Goal: Task Accomplishment & Management: Complete application form

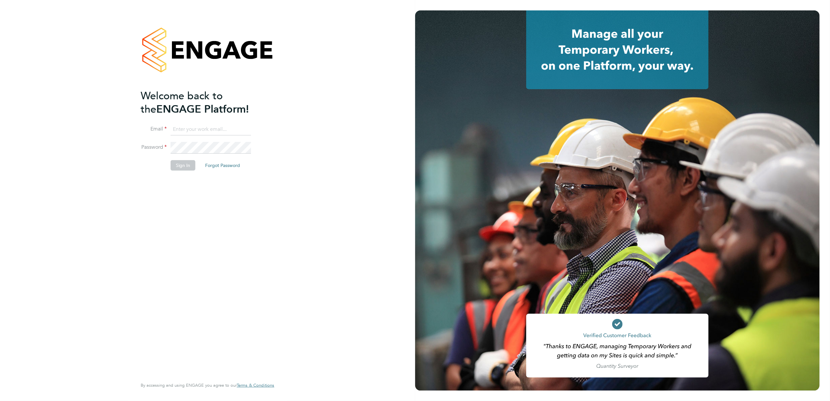
type input "[PERSON_NAME][EMAIL_ADDRESS][PERSON_NAME][DOMAIN_NAME]"
drag, startPoint x: 195, startPoint y: 163, endPoint x: 193, endPoint y: 167, distance: 4.4
click at [194, 163] on button "Sign In" at bounding box center [183, 165] width 25 height 10
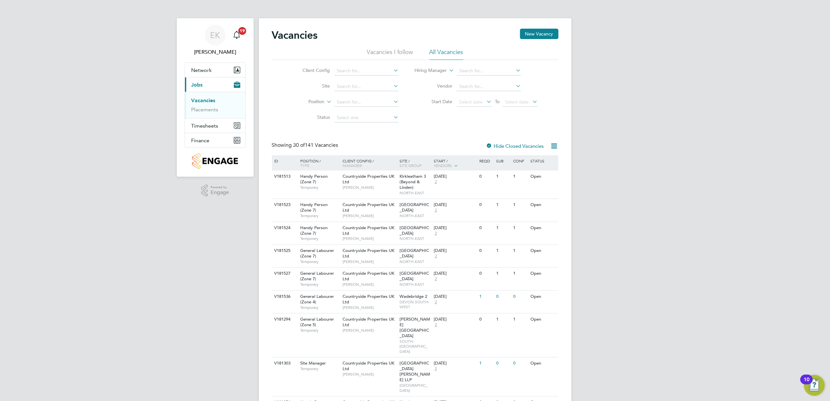
click at [392, 86] on icon at bounding box center [392, 85] width 0 height 9
click at [353, 96] on li "Tolgus" at bounding box center [366, 95] width 65 height 9
type input "Tolgus"
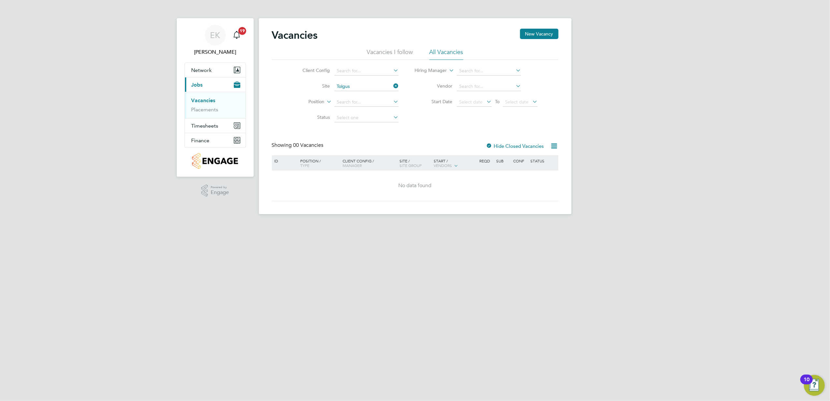
drag, startPoint x: 384, startPoint y: 51, endPoint x: 470, endPoint y: 137, distance: 122.1
click at [470, 137] on div "Vacancies New Vacancy Vacancies I follow All Vacancies Client Config Site Tolgu…" at bounding box center [415, 115] width 287 height 173
click at [508, 146] on label "Hide Closed Vacancies" at bounding box center [515, 146] width 58 height 6
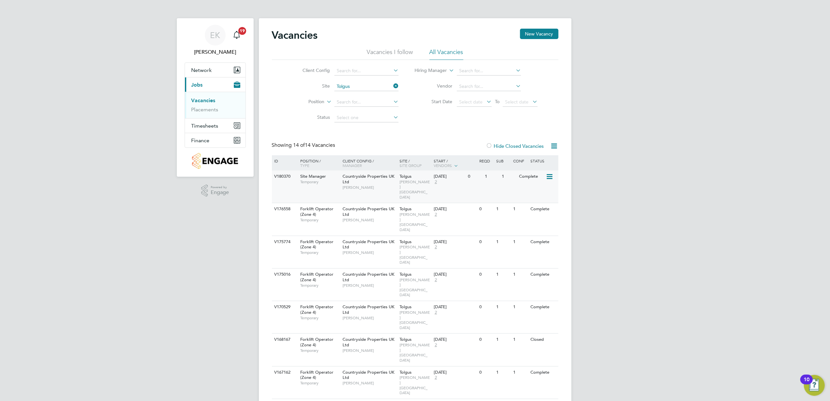
click at [328, 183] on span "Temporary" at bounding box center [319, 182] width 39 height 5
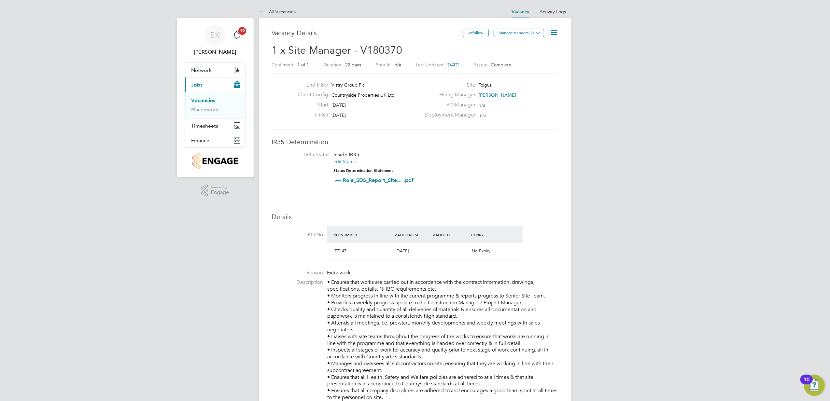
click at [559, 32] on icon at bounding box center [555, 33] width 8 height 8
click at [535, 47] on li "Edit Vacancy" at bounding box center [538, 48] width 38 height 9
click at [534, 58] on li "Update Status" at bounding box center [538, 57] width 38 height 9
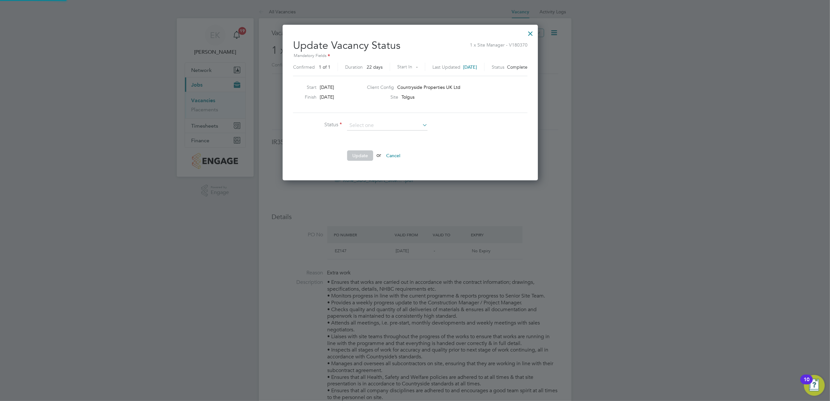
scroll to position [156, 265]
click at [405, 132] on li "Open" at bounding box center [387, 134] width 81 height 8
type input "Open"
click at [360, 152] on button "Update" at bounding box center [360, 156] width 26 height 10
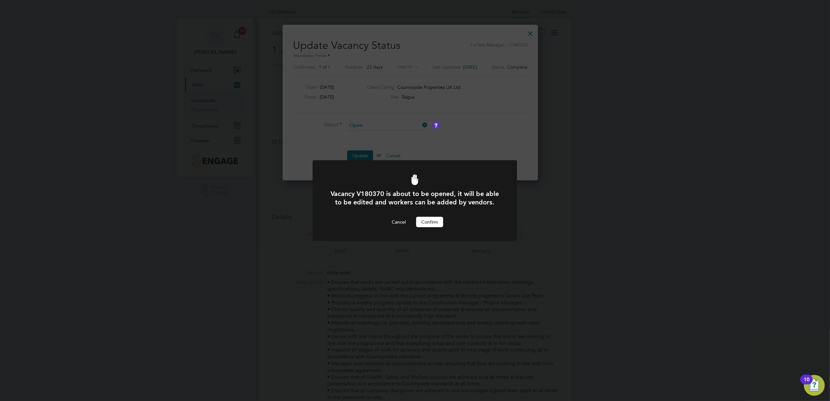
click at [431, 220] on button "Confirm" at bounding box center [429, 222] width 27 height 10
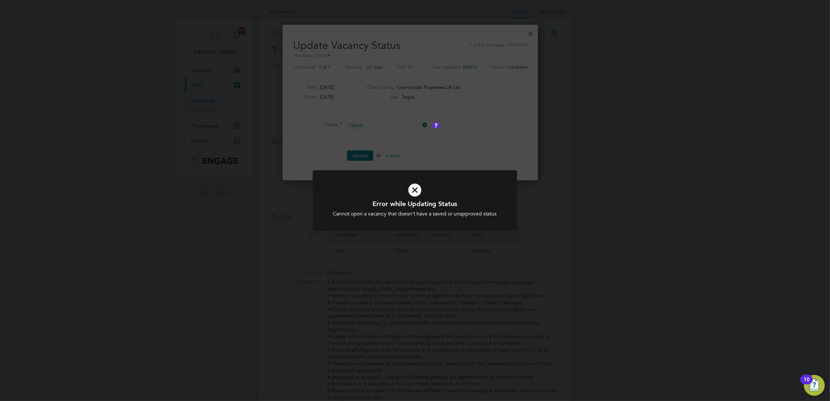
click at [404, 158] on div "Error while Updating Status Cannot open a vacancy that doesn't have a saved or …" at bounding box center [415, 200] width 830 height 401
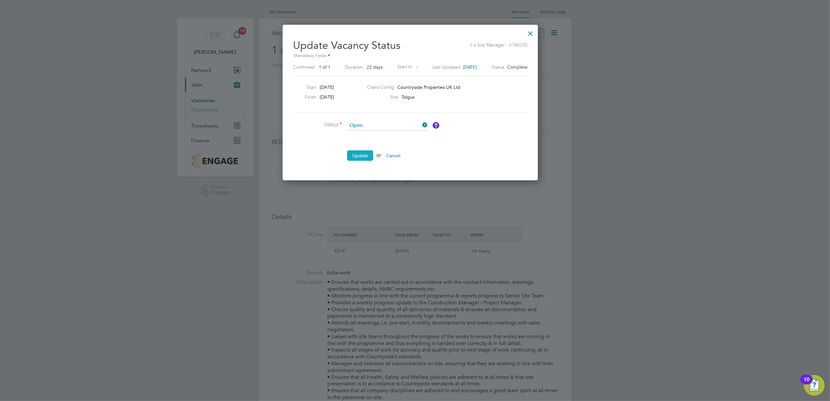
click at [363, 154] on button "Update" at bounding box center [360, 156] width 26 height 10
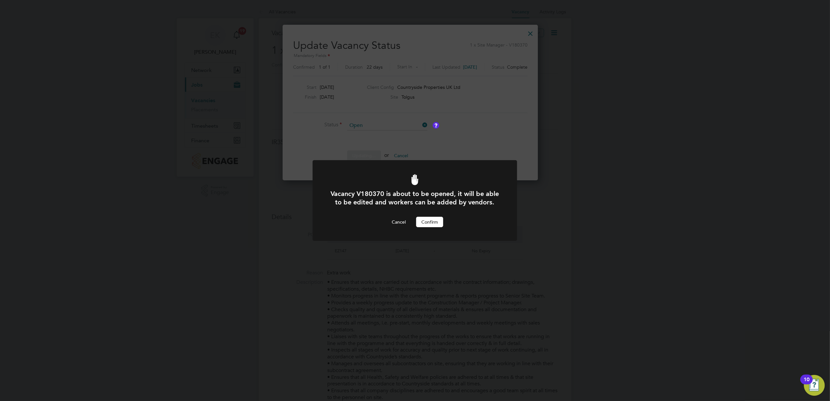
click at [427, 222] on button "Confirm" at bounding box center [429, 222] width 27 height 10
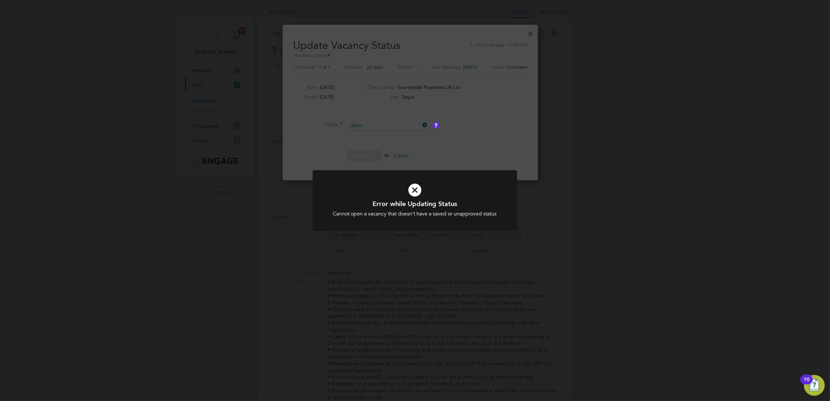
click at [427, 141] on div "Error while Updating Status Cannot open a vacancy that doesn't have a saved or …" at bounding box center [415, 200] width 830 height 401
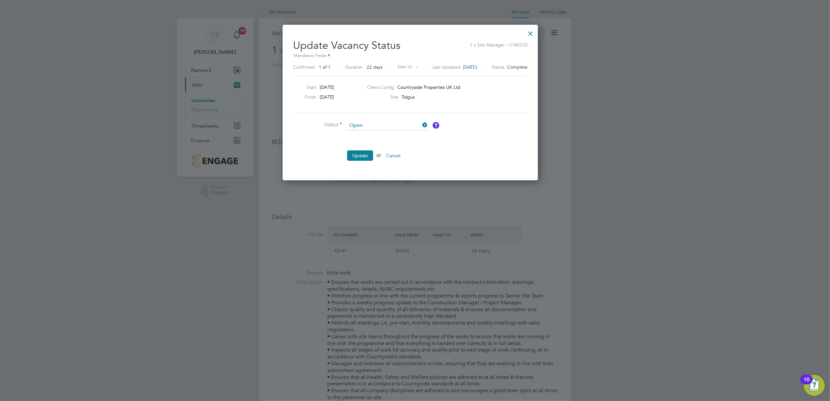
click at [421, 126] on icon at bounding box center [421, 125] width 0 height 9
click at [395, 127] on input at bounding box center [387, 126] width 80 height 10
click at [538, 31] on div "Update Vacancy Status 1 x Site Manager - V180370 Mandatory Fields Confirmed 1 o…" at bounding box center [410, 103] width 255 height 156
click at [537, 32] on div at bounding box center [531, 32] width 12 height 12
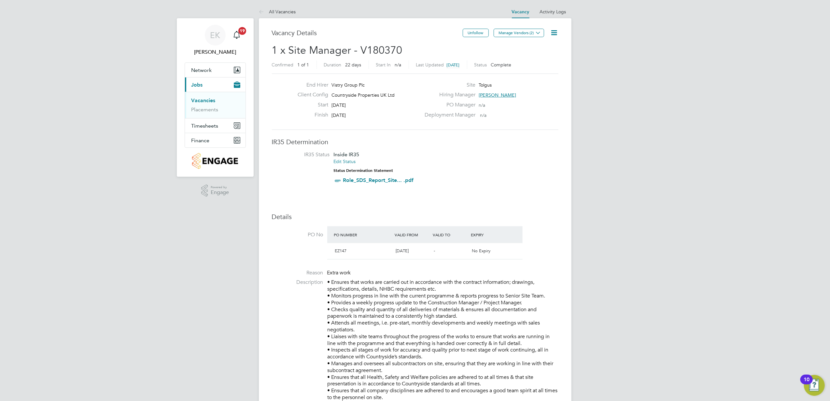
click at [554, 31] on icon at bounding box center [555, 33] width 8 height 8
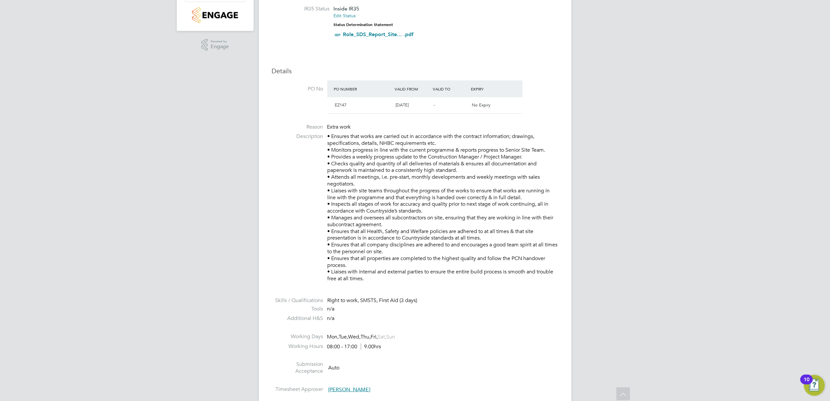
scroll to position [130, 0]
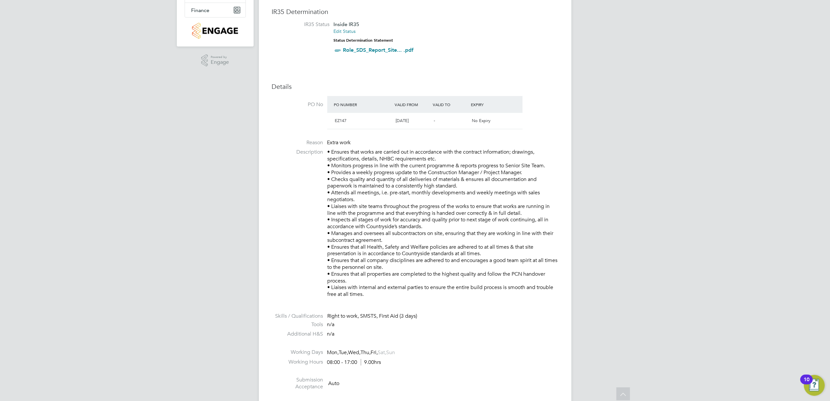
click at [448, 125] on div "-" at bounding box center [450, 121] width 38 height 11
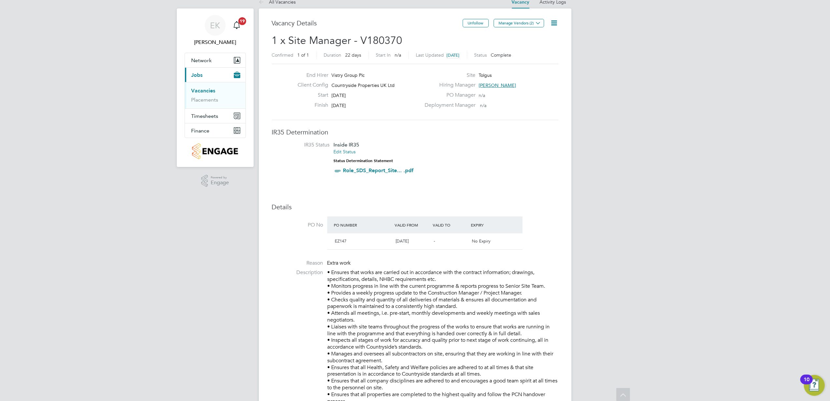
scroll to position [0, 0]
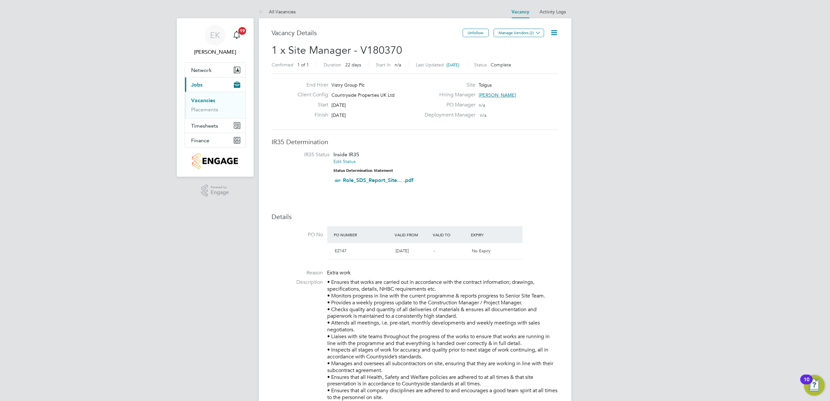
click at [346, 116] on span "27 Sep 2025" at bounding box center [339, 115] width 14 height 6
drag, startPoint x: 357, startPoint y: 116, endPoint x: 326, endPoint y: 118, distance: 31.6
click at [326, 118] on div "Finish 27 Sep 2025" at bounding box center [357, 117] width 128 height 10
drag, startPoint x: 326, startPoint y: 118, endPoint x: 397, endPoint y: 128, distance: 71.8
click at [397, 128] on div "End Hirer Vistry Group Plc Client Config Countryside Properties UK Ltd Start 06…" at bounding box center [415, 102] width 287 height 56
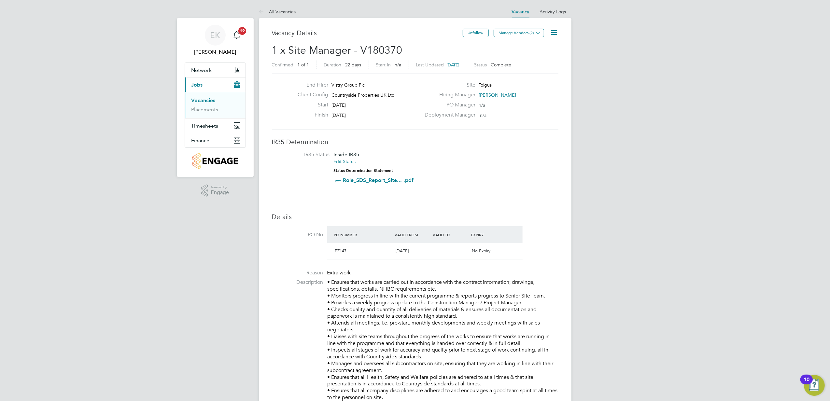
click at [442, 90] on div "Site Tolgus" at bounding box center [491, 87] width 140 height 10
click at [549, 33] on div "Unfollow Manage Vendors (2)" at bounding box center [511, 36] width 96 height 15
click at [551, 32] on icon at bounding box center [555, 33] width 8 height 8
click at [490, 34] on div "Unfollow Manage Vendors (2)" at bounding box center [511, 36] width 96 height 15
click at [502, 31] on button "Manage Vendors (2)" at bounding box center [519, 33] width 50 height 8
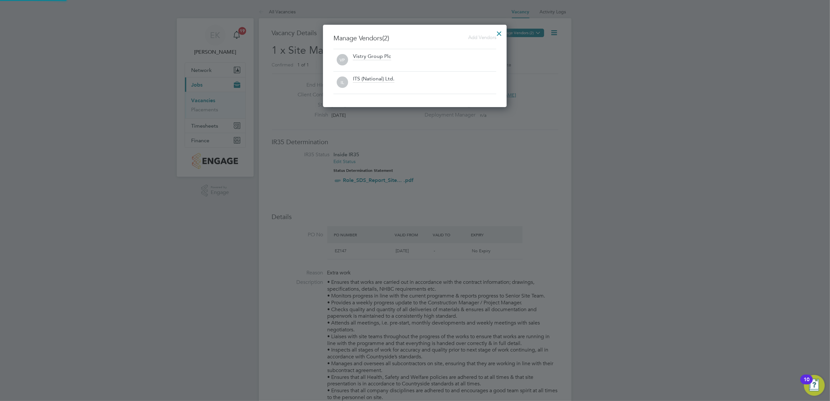
scroll to position [83, 184]
click at [501, 31] on div at bounding box center [500, 32] width 12 height 12
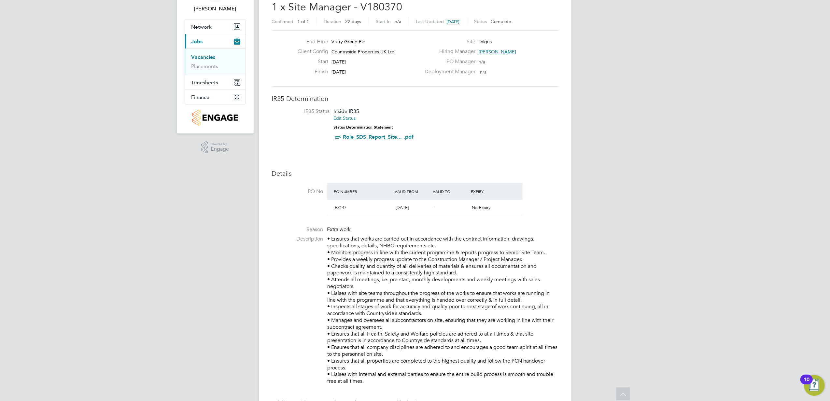
scroll to position [0, 0]
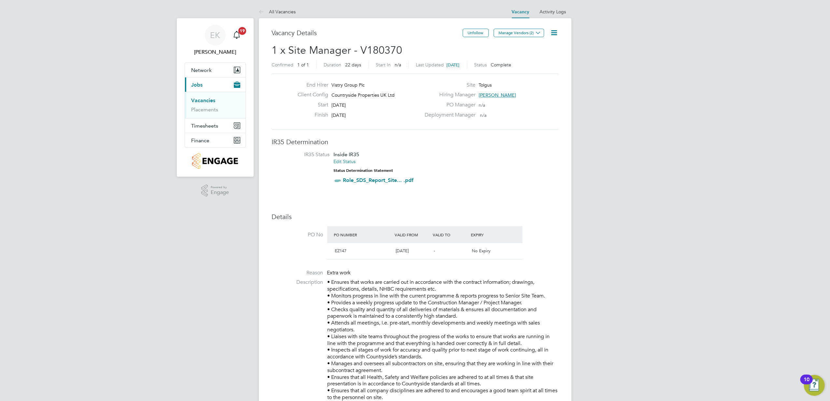
click at [206, 99] on link "Vacancies" at bounding box center [204, 100] width 24 height 6
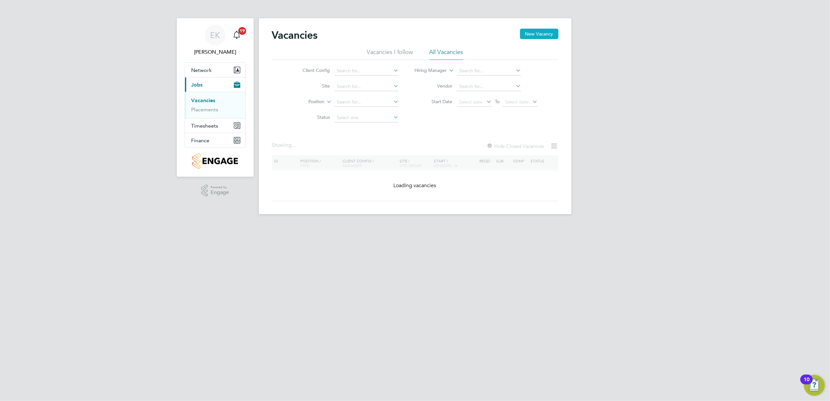
click at [544, 32] on button "New Vacancy" at bounding box center [539, 34] width 38 height 10
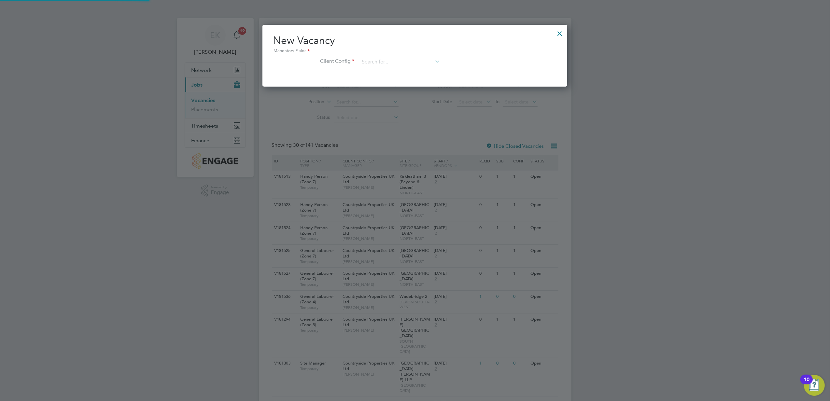
scroll to position [62, 305]
click at [393, 63] on input at bounding box center [400, 62] width 80 height 10
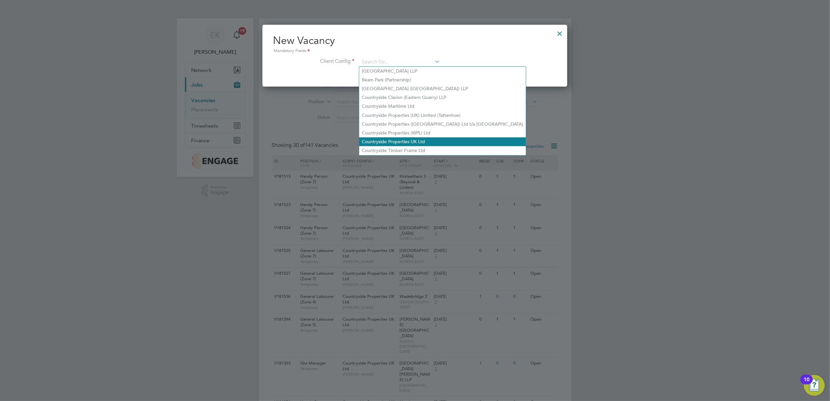
click at [407, 138] on li "Countryside Properties UK Ltd" at bounding box center [442, 141] width 167 height 9
type input "Countryside Properties UK Ltd"
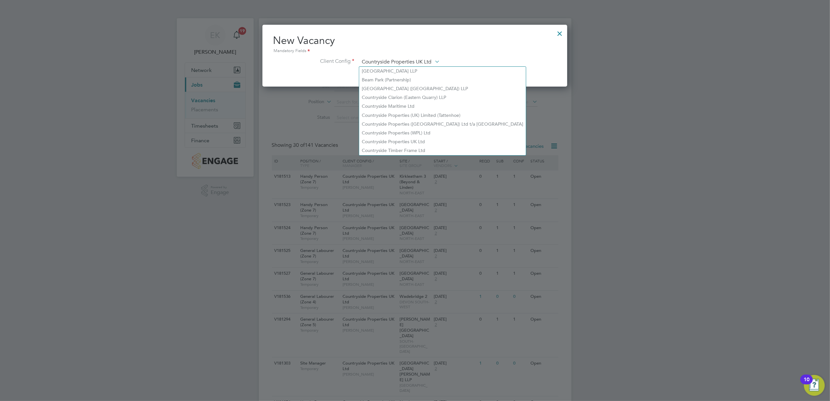
scroll to position [108, 305]
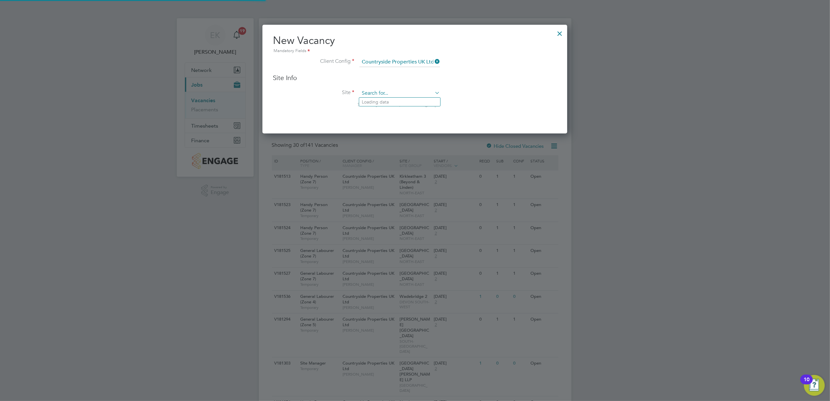
click at [392, 94] on input at bounding box center [400, 94] width 80 height 10
click at [409, 98] on li "Tolgus" at bounding box center [399, 102] width 81 height 9
type input "Tolgus"
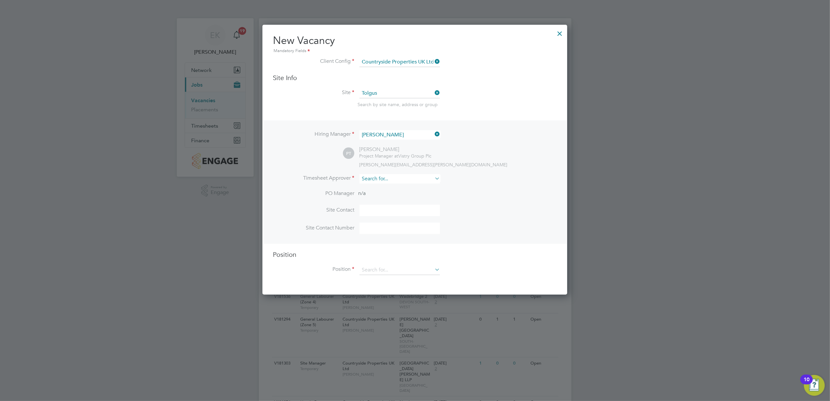
click at [395, 181] on input at bounding box center [400, 178] width 80 height 9
click at [400, 186] on li "Paul Th omas" at bounding box center [399, 187] width 81 height 9
type input "[PERSON_NAME]"
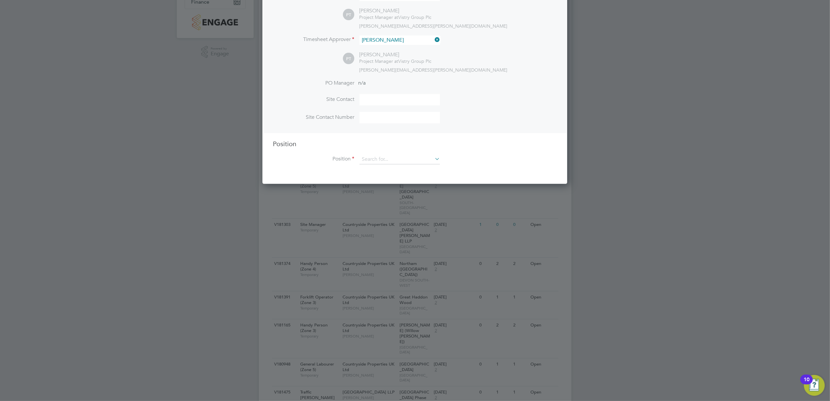
scroll to position [87, 0]
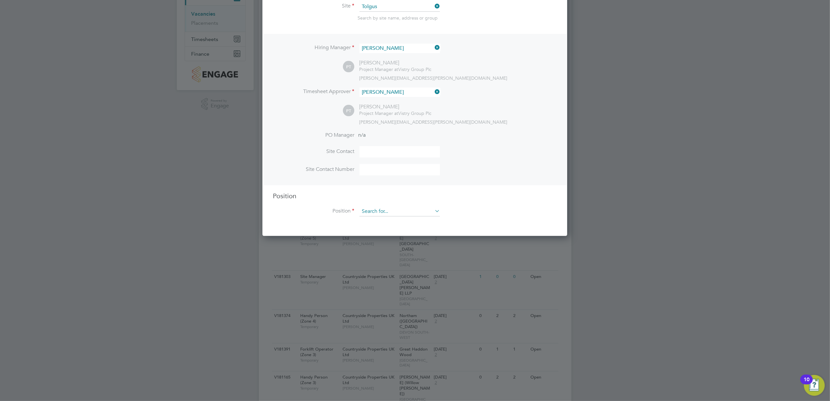
click at [412, 210] on input at bounding box center [400, 212] width 80 height 10
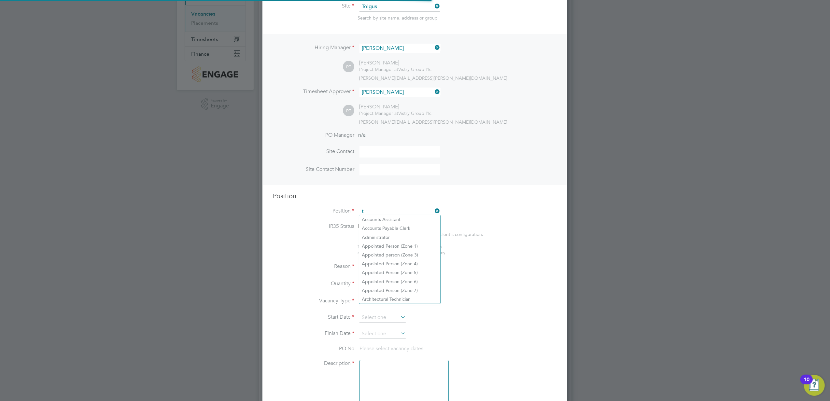
scroll to position [935, 305]
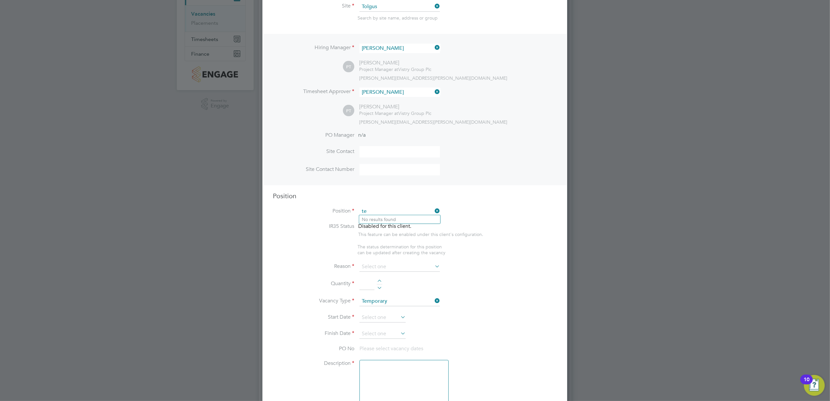
type input "t"
click at [395, 234] on li "Site Manager" at bounding box center [399, 237] width 81 height 9
type input "Site Manager"
type textarea "• Ensures that works are carried out in accordance with the contract informatio…"
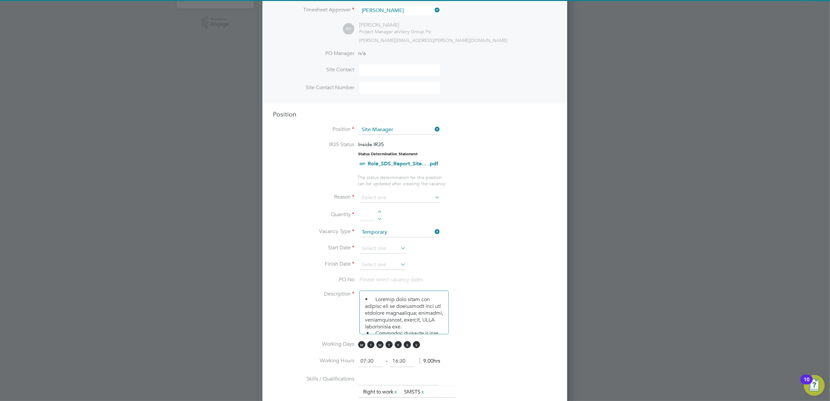
scroll to position [174, 0]
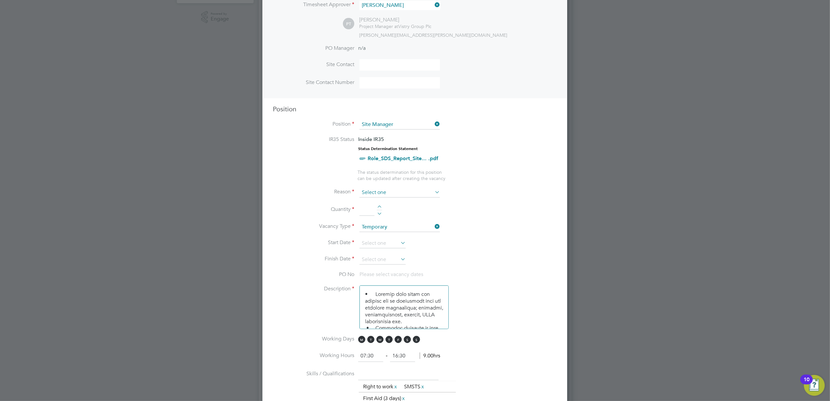
click at [415, 194] on input at bounding box center [400, 193] width 80 height 10
click at [405, 216] on div "Vacancies New Vacancy Vacancies I follow All Vacancies Client Config Site Posit…" at bounding box center [415, 407] width 313 height 1124
click at [398, 193] on input at bounding box center [400, 193] width 80 height 10
click at [392, 219] on li "Extra Work" at bounding box center [399, 217] width 81 height 8
type input "Extra Work"
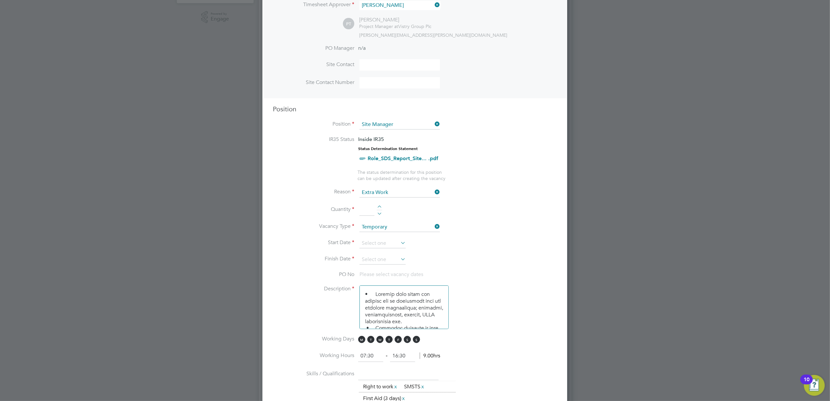
click at [378, 206] on div at bounding box center [380, 208] width 6 height 5
type input "1"
click at [394, 243] on input at bounding box center [383, 244] width 46 height 10
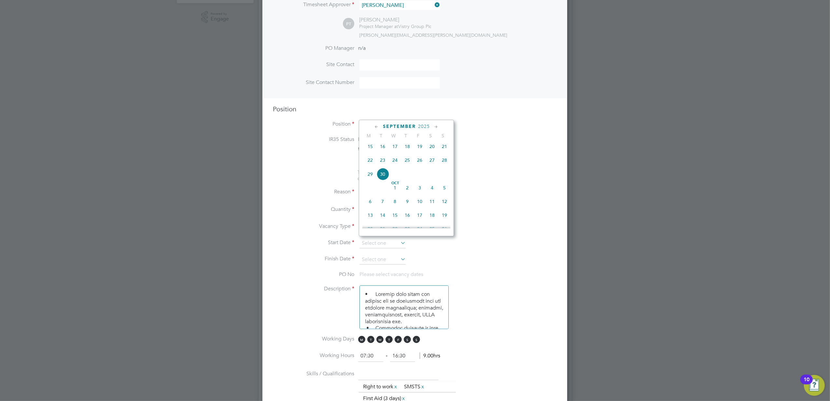
click at [431, 165] on span "27" at bounding box center [432, 160] width 12 height 12
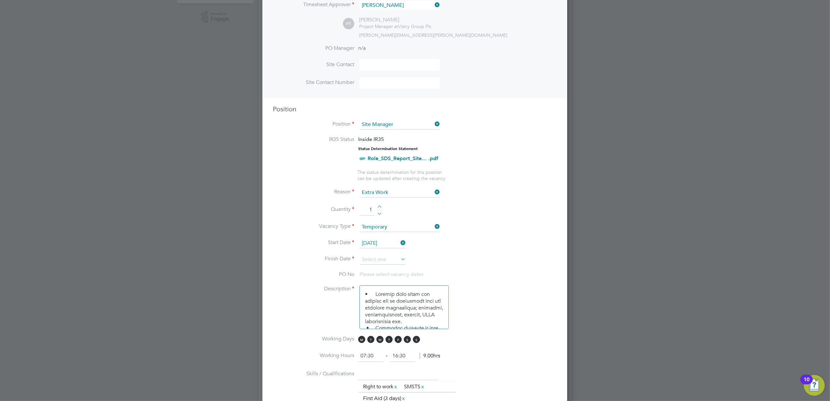
click at [397, 241] on input "27 Sep 2025" at bounding box center [383, 244] width 46 height 10
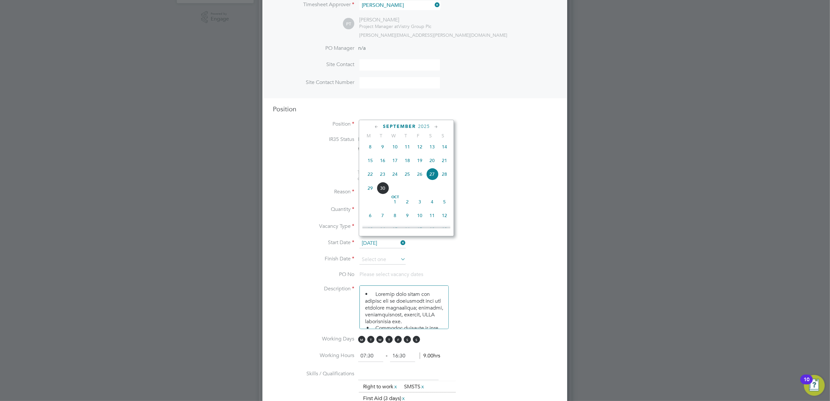
click at [372, 193] on span "29" at bounding box center [370, 188] width 12 height 12
type input "29 Sep 2025"
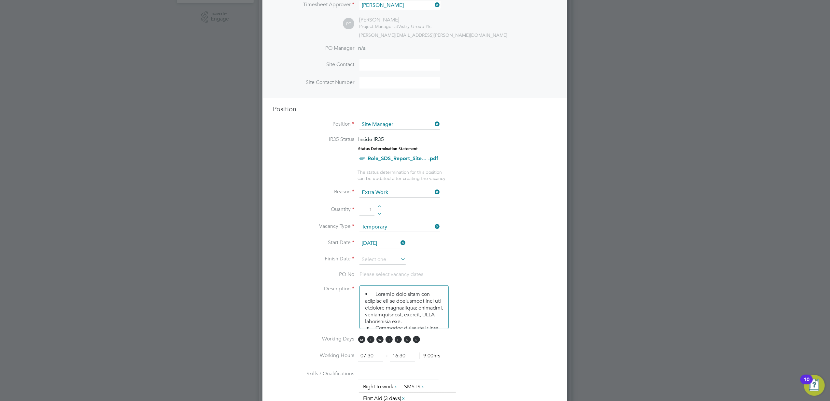
click at [399, 258] on icon at bounding box center [399, 259] width 0 height 9
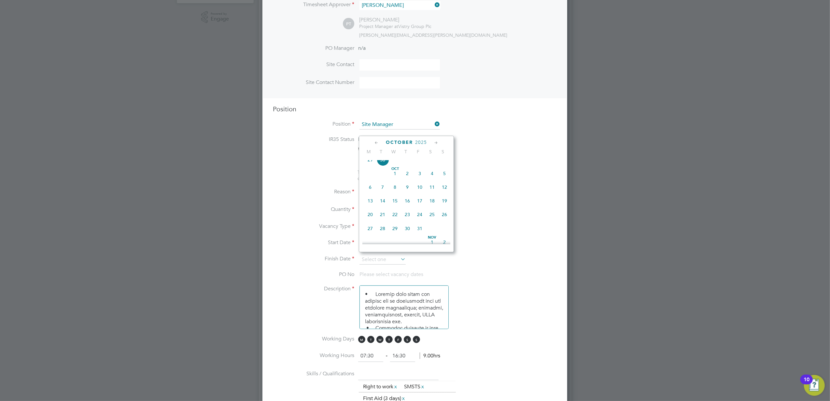
scroll to position [295, 0]
click at [423, 219] on span "31" at bounding box center [420, 215] width 12 height 12
type input "31 Oct 2025"
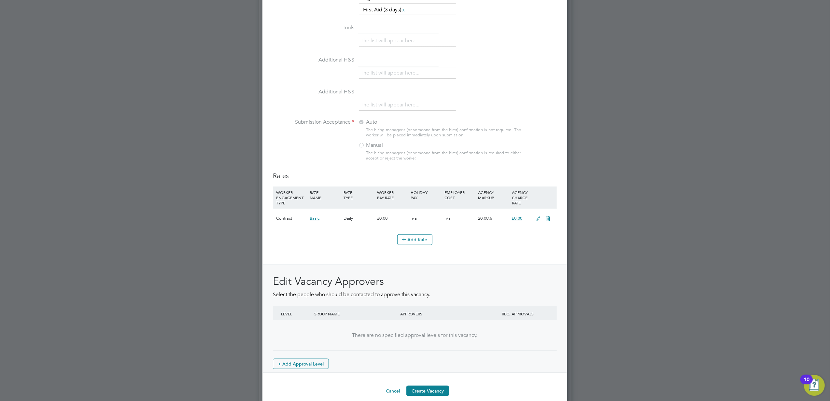
scroll to position [616, 0]
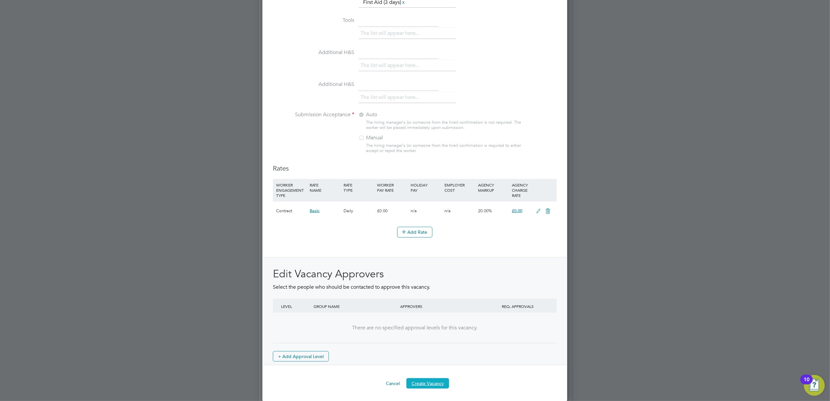
click at [438, 386] on button "Create Vacancy" at bounding box center [428, 384] width 43 height 10
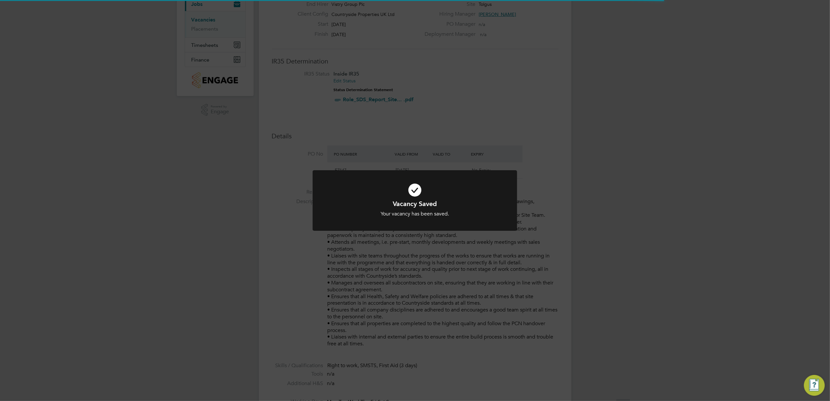
scroll to position [11, 61]
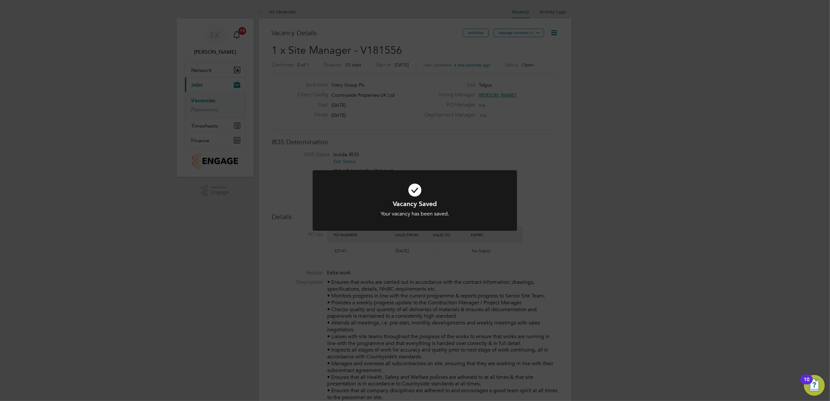
click at [524, 81] on div "Vacancy Saved Your vacancy has been saved. Cancel Okay" at bounding box center [415, 200] width 830 height 401
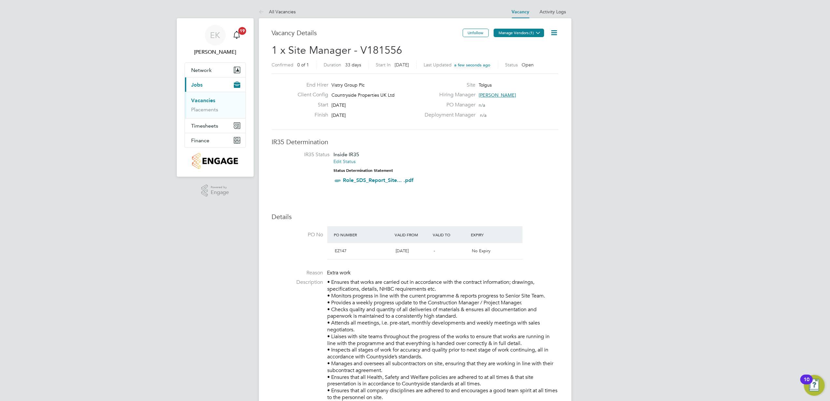
click at [516, 33] on button "Manage Vendors (1)" at bounding box center [519, 33] width 50 height 8
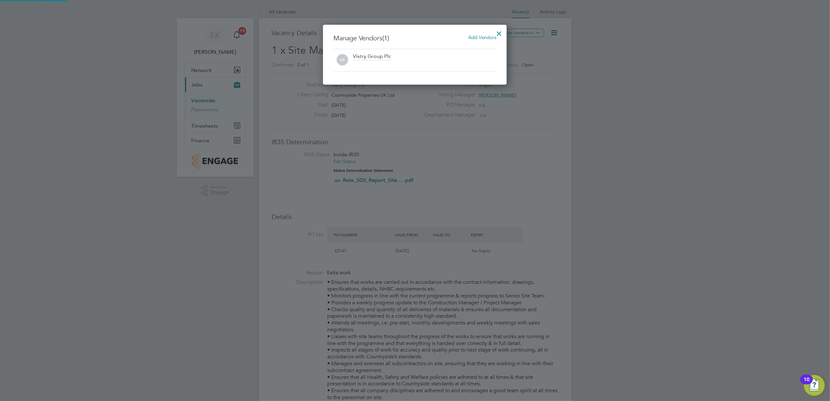
scroll to position [61, 184]
click at [468, 37] on span "Add Vendors" at bounding box center [482, 37] width 28 height 6
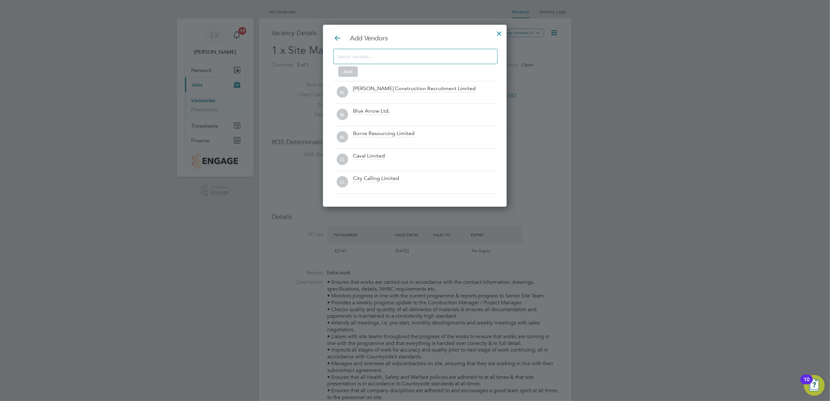
scroll to position [184, 184]
click at [372, 54] on input at bounding box center [410, 56] width 147 height 8
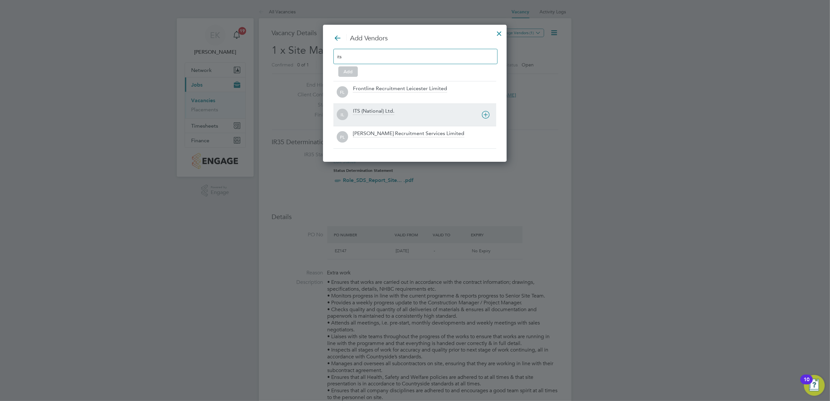
type input "its"
click at [394, 113] on div "ITS (National) Ltd." at bounding box center [373, 111] width 41 height 7
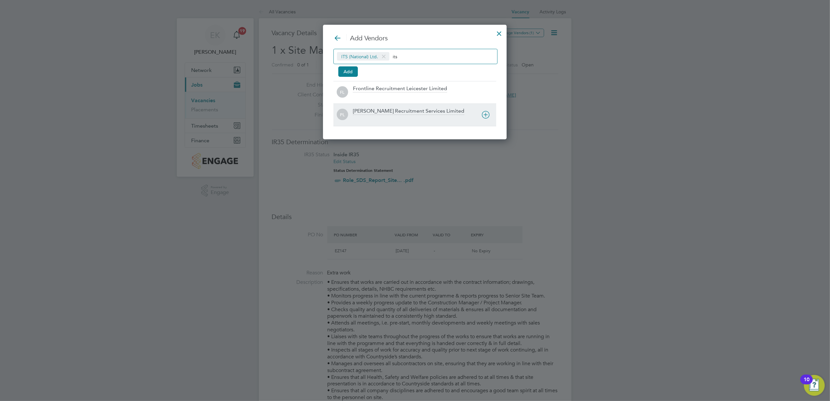
scroll to position [3, 3]
click at [355, 69] on button "Add" at bounding box center [348, 71] width 20 height 10
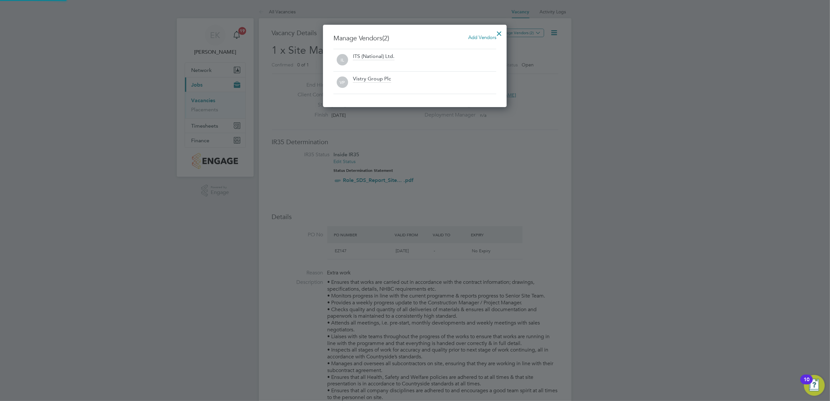
scroll to position [83, 184]
click at [498, 36] on div at bounding box center [500, 32] width 12 height 12
